Goal: Information Seeking & Learning: Check status

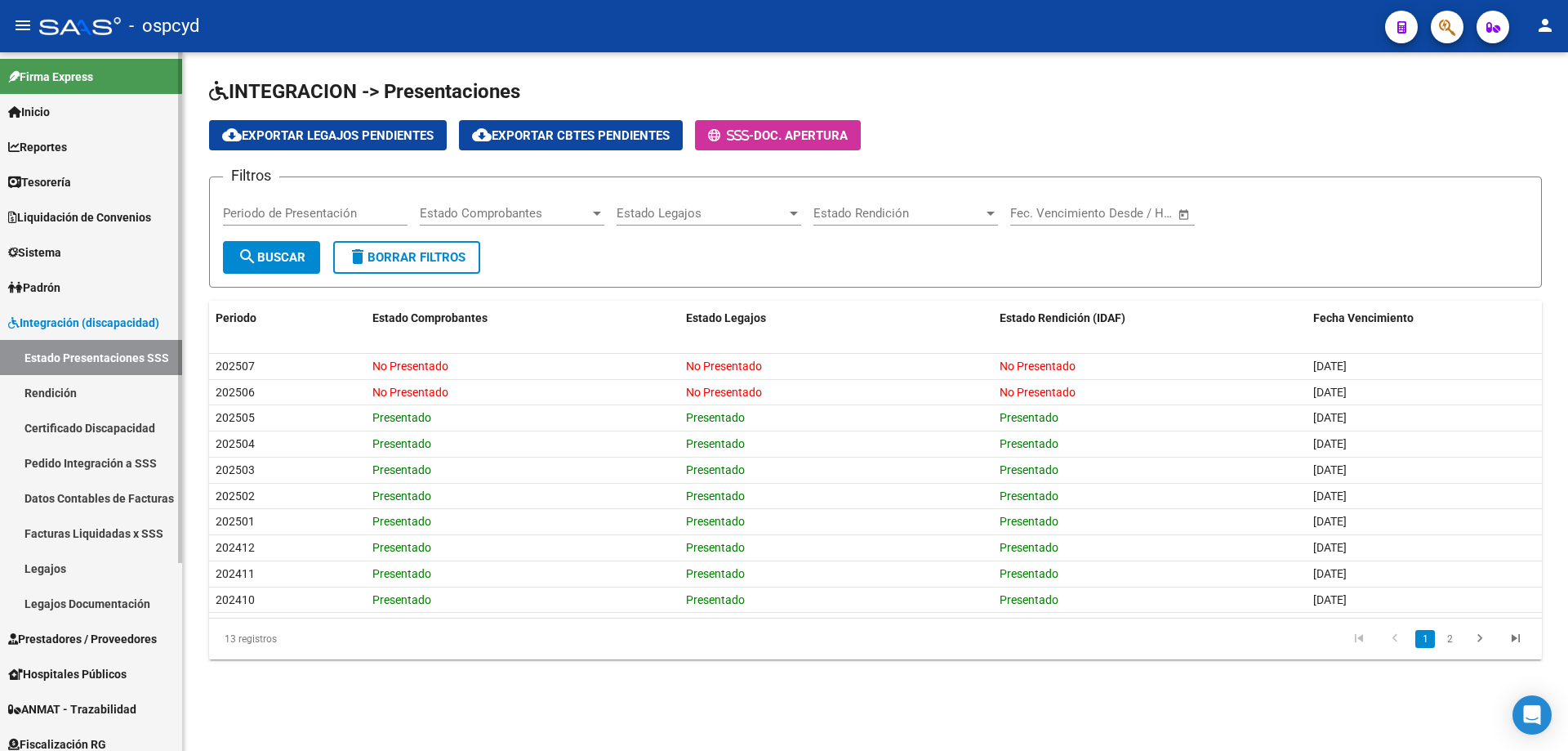
click at [88, 294] on link "Padrón" at bounding box center [90, 287] width 182 height 35
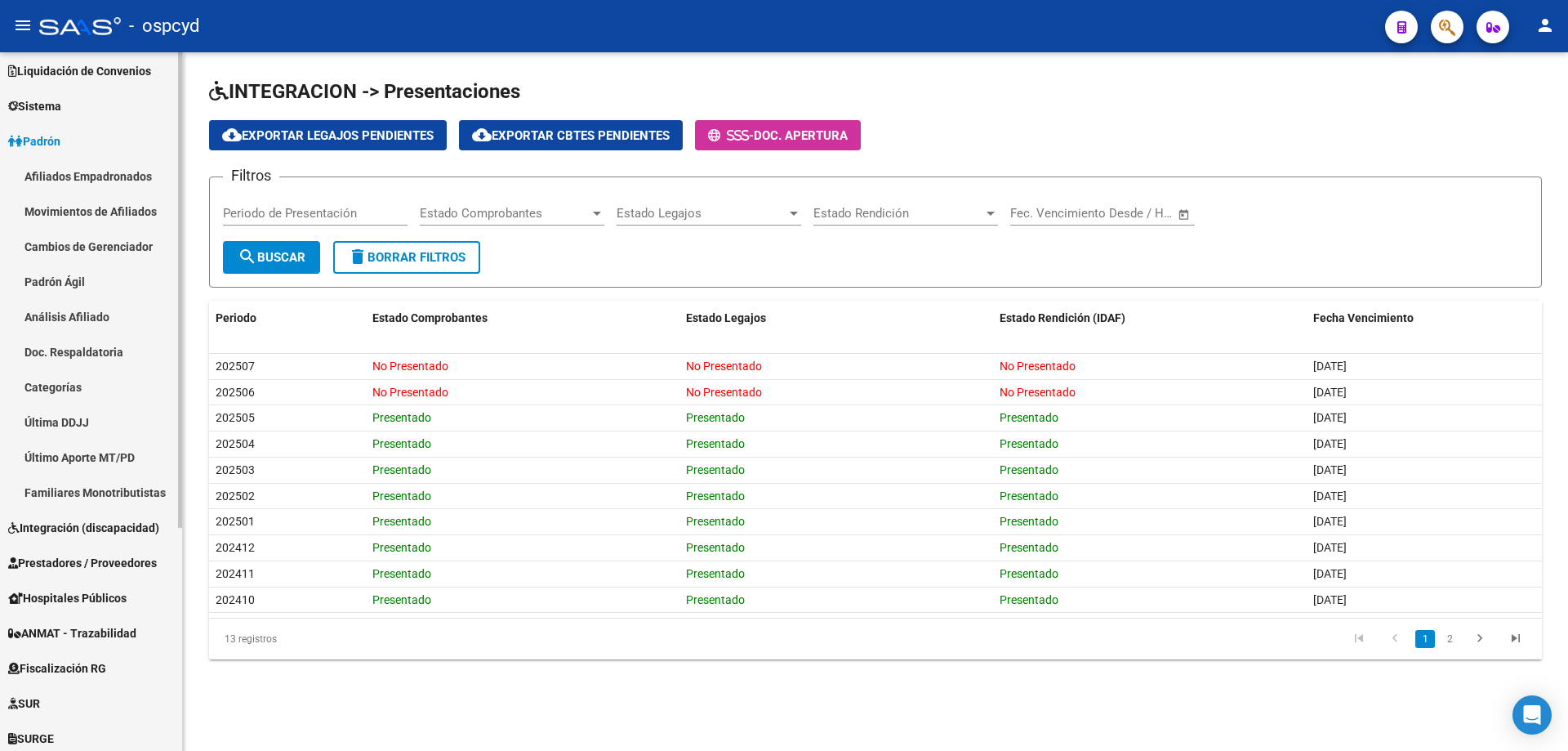
scroll to position [327, 0]
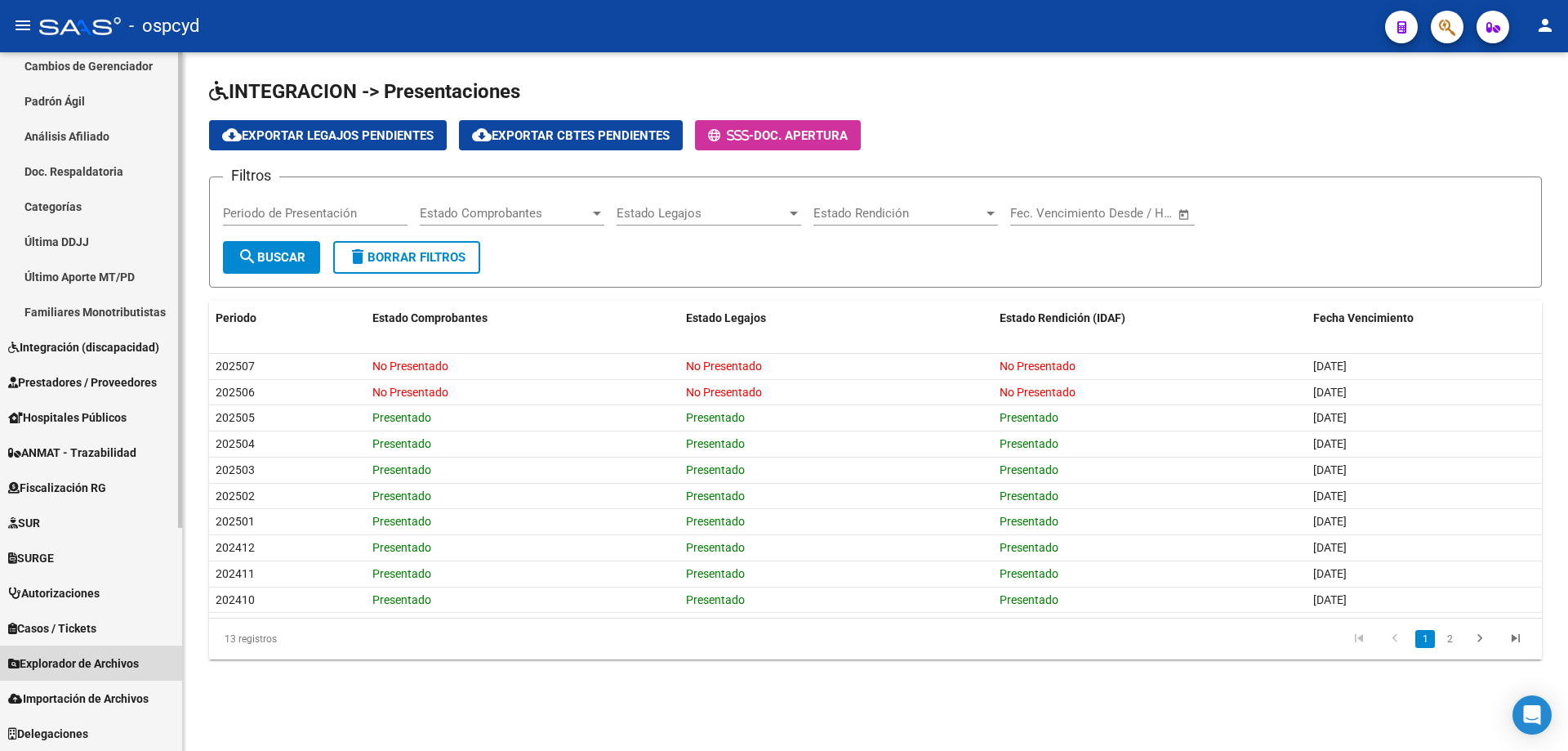
click at [118, 658] on span "Explorador de Archivos" at bounding box center [73, 663] width 131 height 18
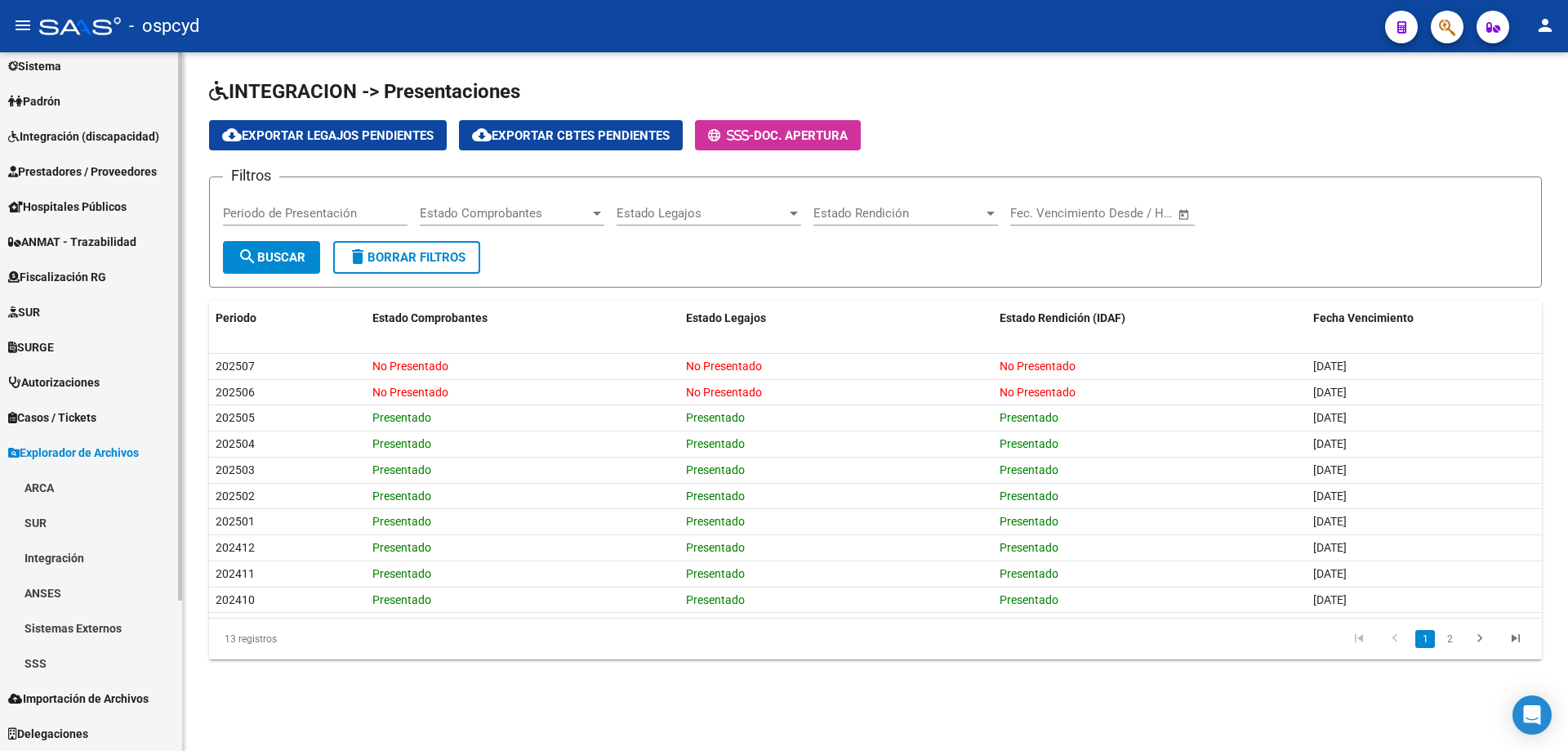
scroll to position [186, 0]
click at [67, 471] on link "ARCA" at bounding box center [90, 487] width 182 height 35
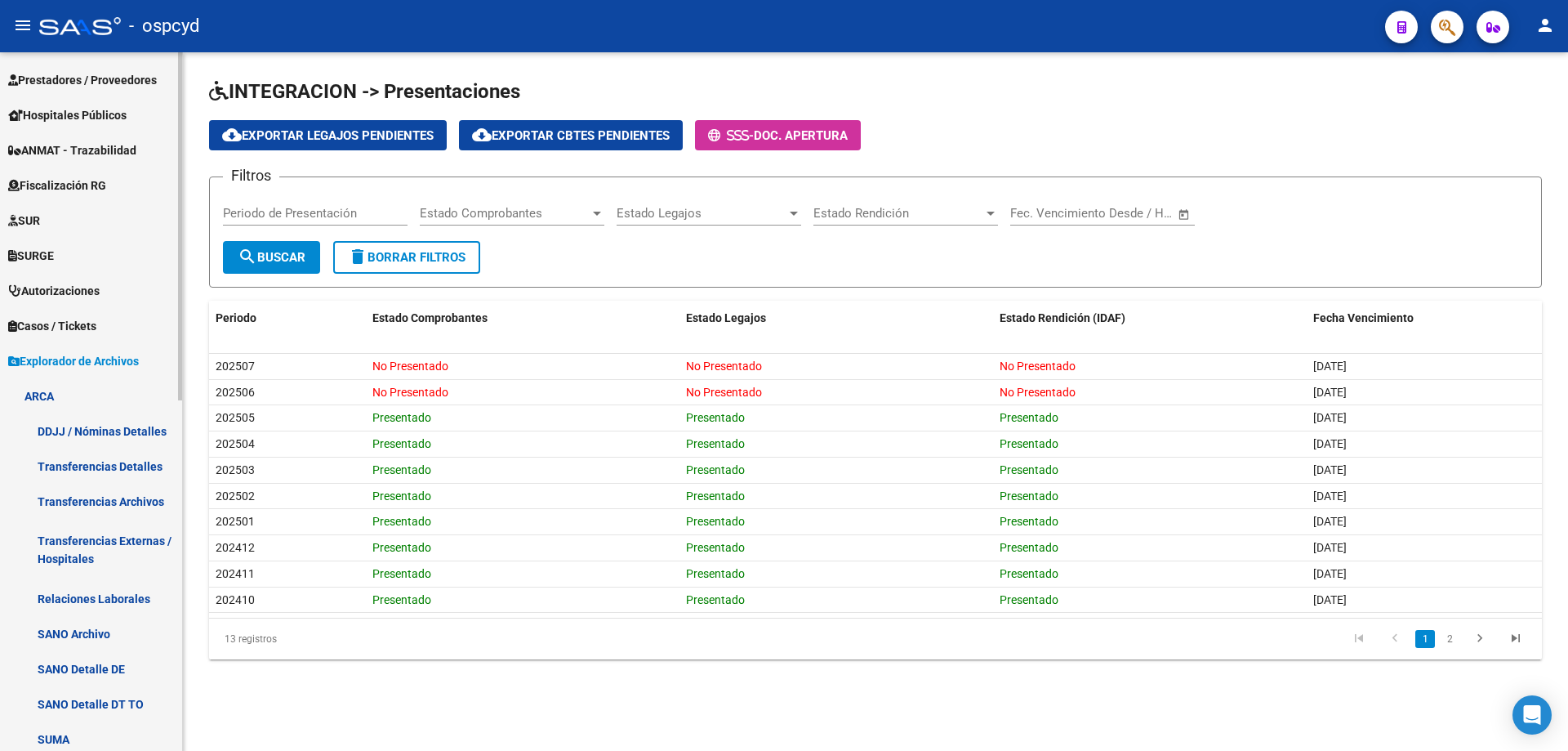
scroll to position [350, 0]
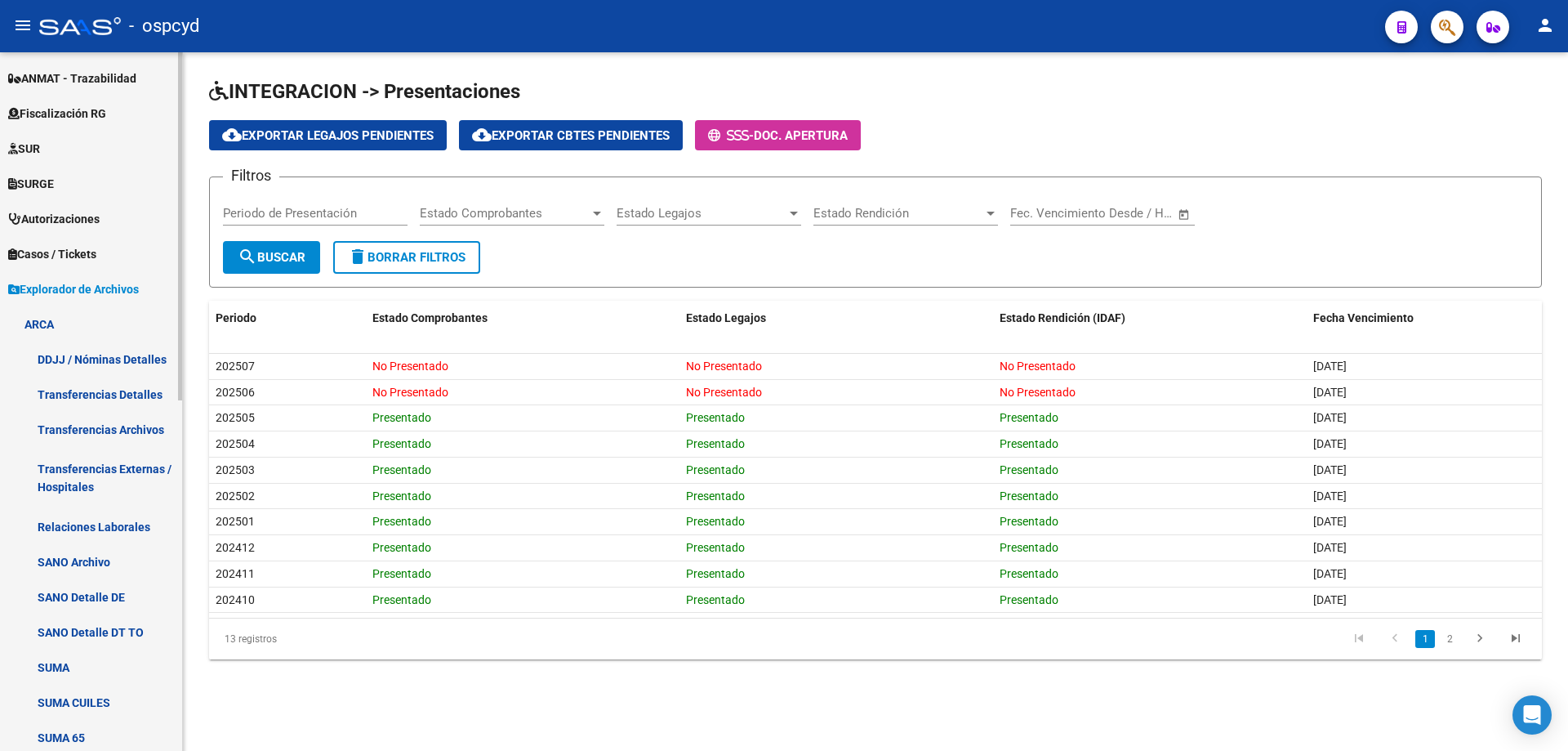
click at [104, 515] on link "Relaciones Laborales" at bounding box center [90, 527] width 182 height 35
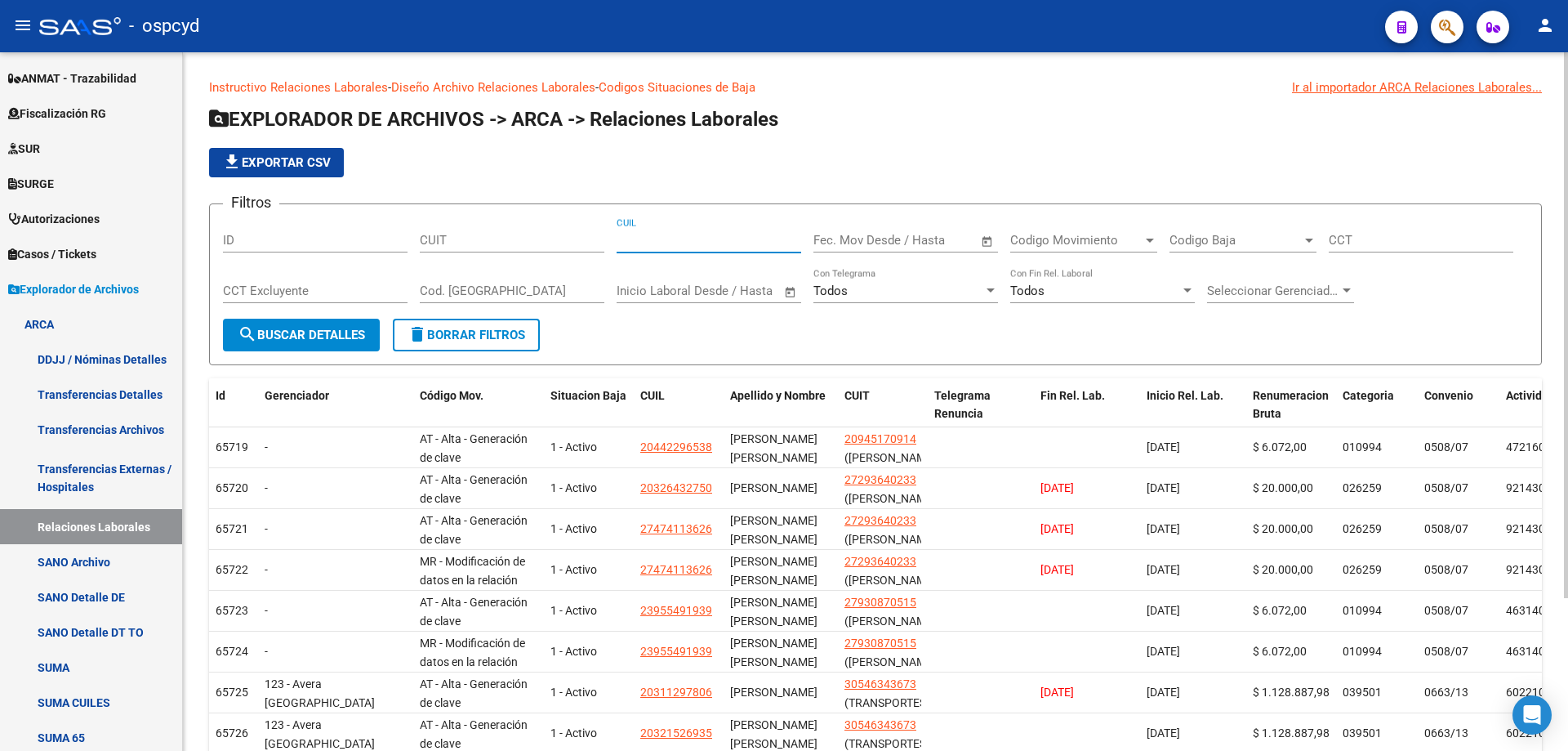
click at [672, 242] on input "CUIL" at bounding box center [708, 240] width 184 height 15
paste input "20-36310540-9"
type input "20-36310540-9"
click at [322, 352] on form "Filtros ID CUIT 20-36310540-9 CUIL Fecha inicio – Fecha fin Fec. Mov Desde / Ha…" at bounding box center [875, 285] width 1333 height 162
click at [317, 336] on span "search Buscar Detalles" at bounding box center [301, 335] width 127 height 15
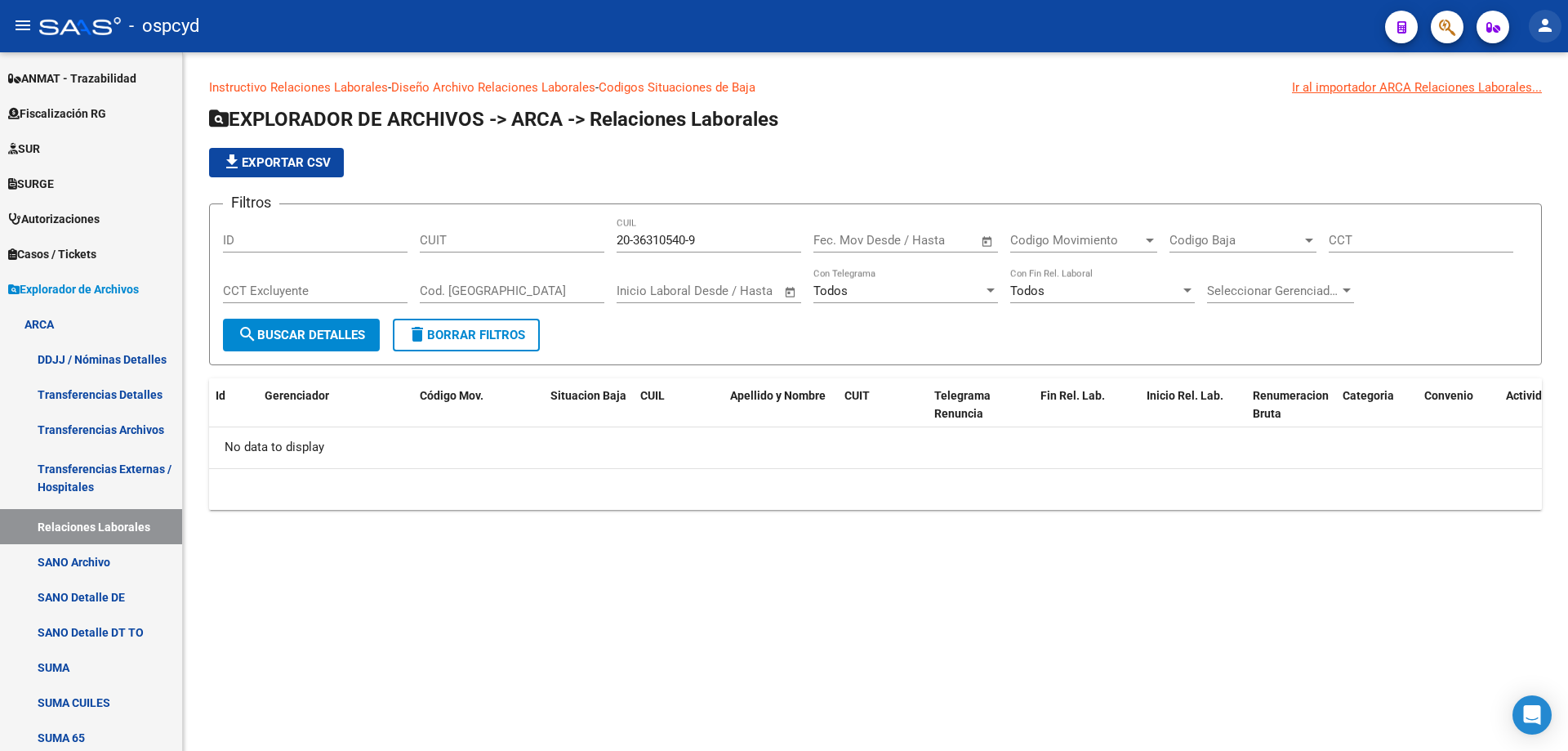
click at [1540, 26] on mat-icon "person" at bounding box center [1545, 25] width 19 height 19
click at [1507, 97] on button "exit_to_app Salir" at bounding box center [1511, 107] width 99 height 40
